Goal: Find specific page/section: Find specific page/section

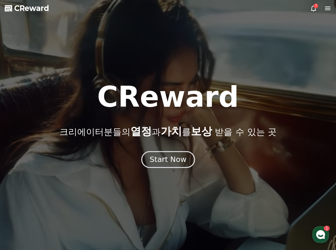
click at [162, 159] on div "Start Now" at bounding box center [168, 159] width 37 height 10
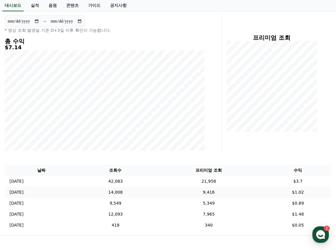
scroll to position [28, 0]
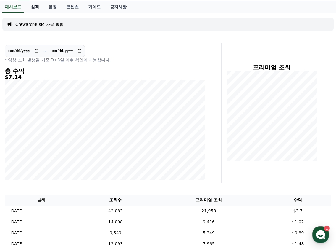
click at [31, 9] on link "실적" at bounding box center [35, 6] width 18 height 11
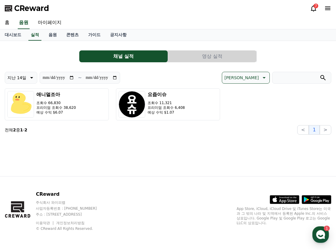
drag, startPoint x: 141, startPoint y: 150, endPoint x: 131, endPoint y: 142, distance: 12.9
click at [309, 7] on div "CReward 7" at bounding box center [168, 8] width 336 height 17
click at [311, 7] on icon at bounding box center [313, 8] width 7 height 7
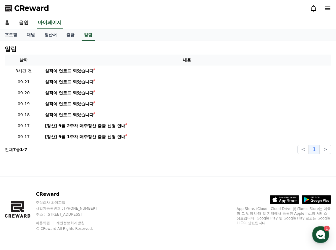
click at [312, 8] on icon at bounding box center [313, 8] width 7 height 7
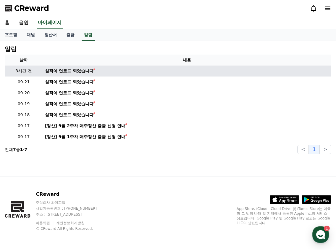
click at [76, 67] on td "실적이 업로드 되었습니다" at bounding box center [187, 70] width 289 height 11
click at [77, 71] on div "실적이 업로드 되었습니다" at bounding box center [69, 71] width 49 height 6
